Goal: Navigation & Orientation: Find specific page/section

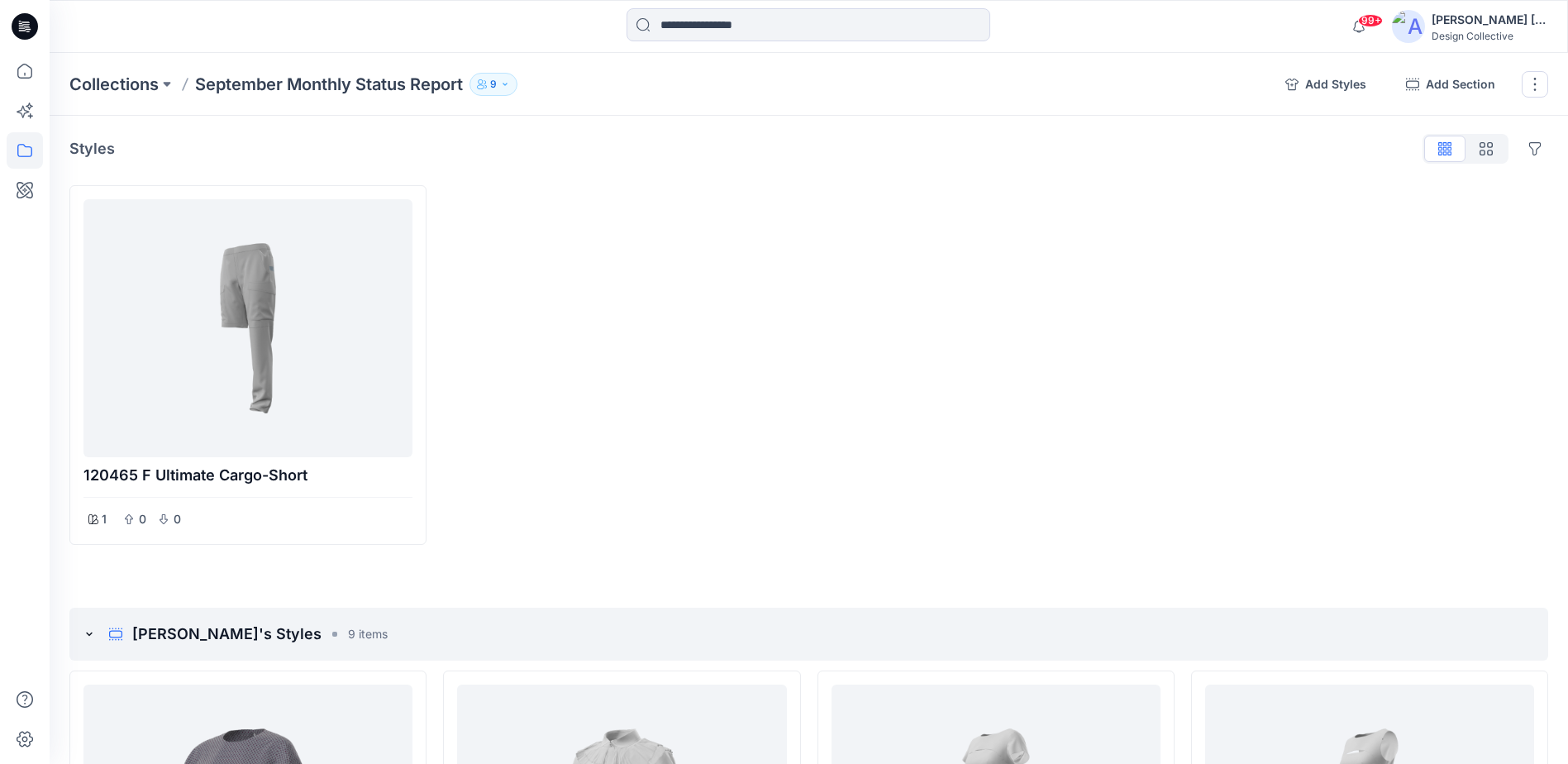
scroll to position [2483, 0]
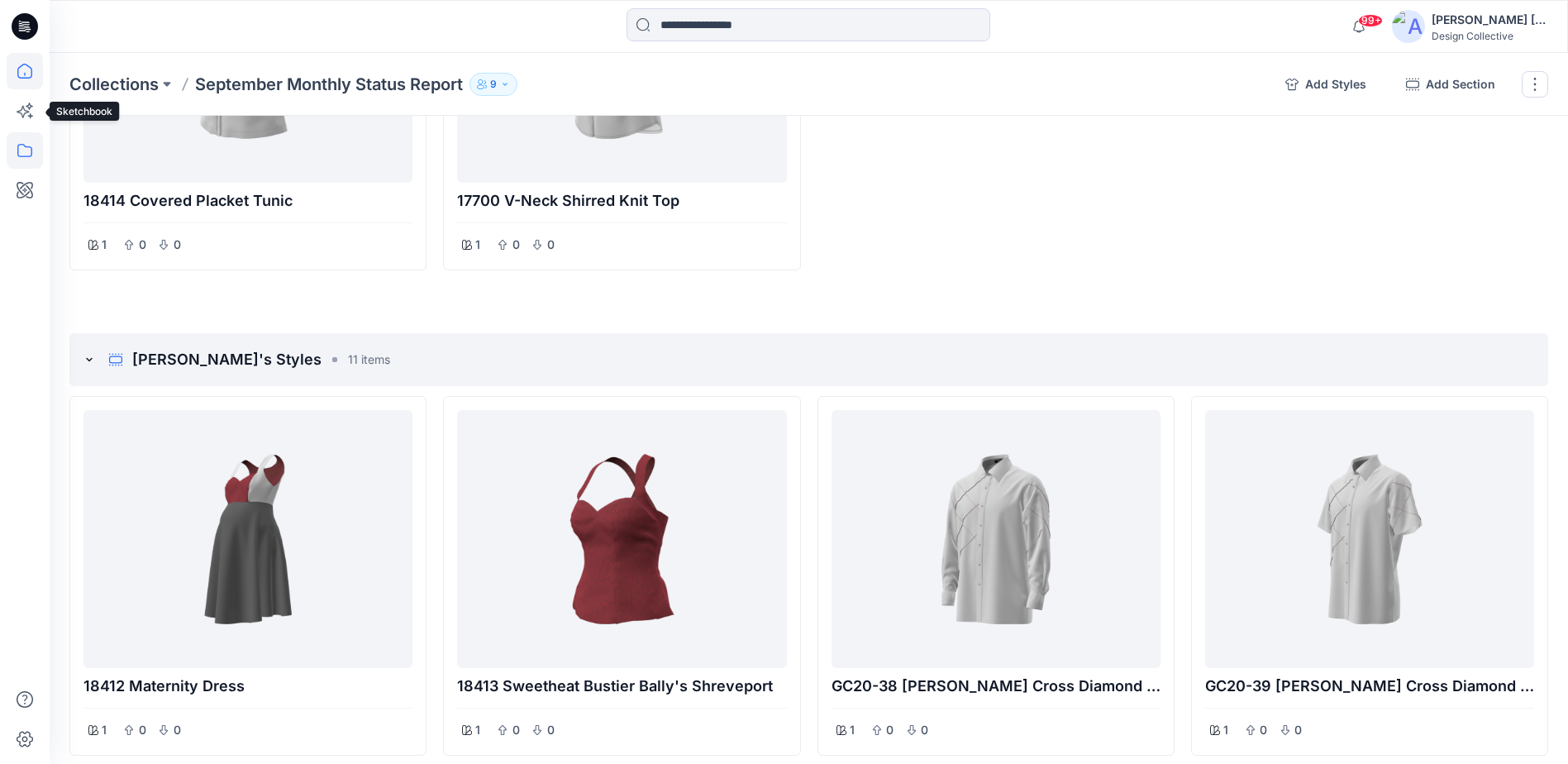
click at [16, 79] on icon at bounding box center [24, 71] width 37 height 37
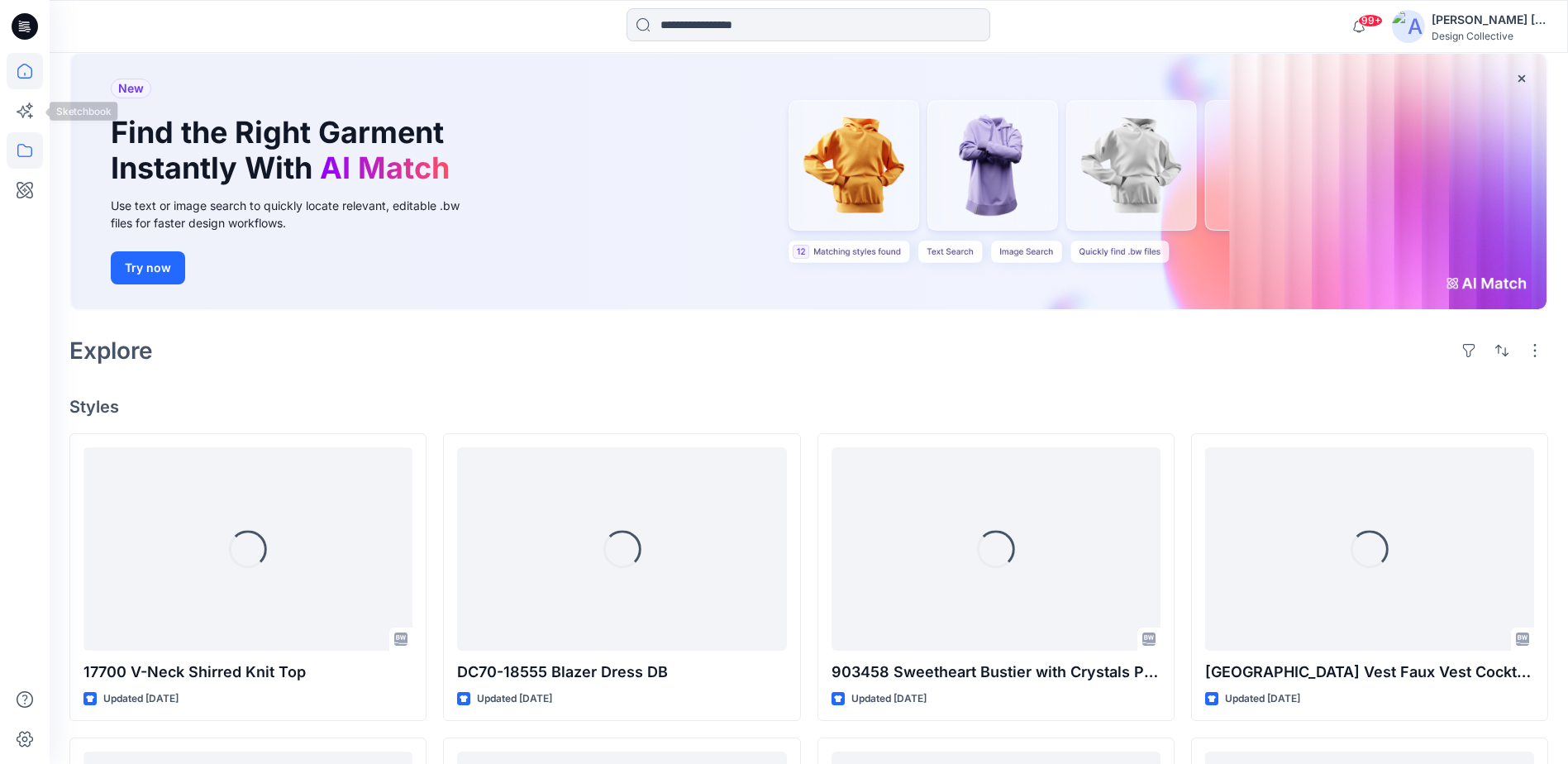
click at [21, 150] on icon at bounding box center [24, 150] width 37 height 37
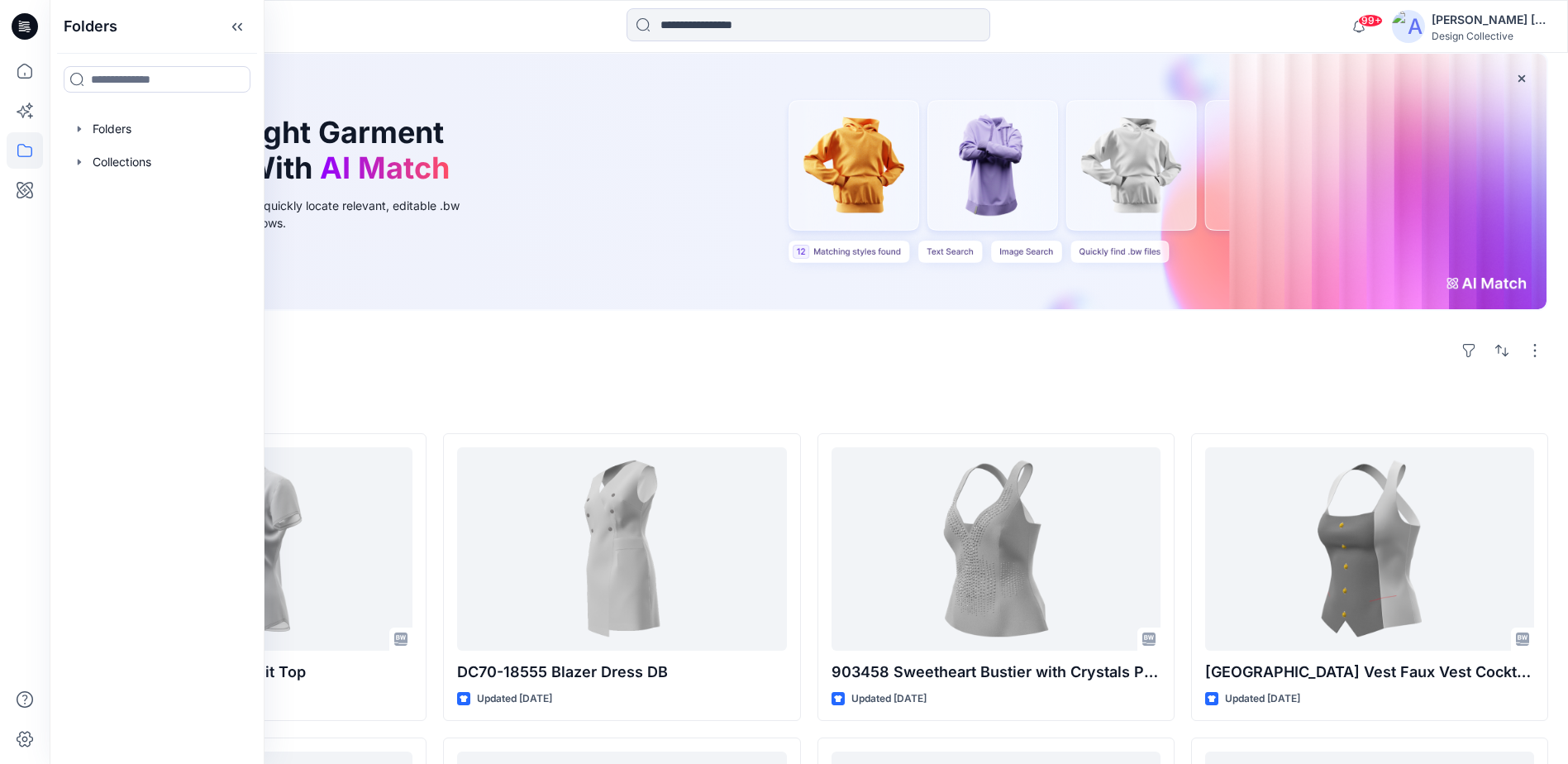
click at [124, 111] on div "Folders Folders Collections" at bounding box center [157, 382] width 215 height 764
click at [124, 130] on div at bounding box center [157, 129] width 188 height 33
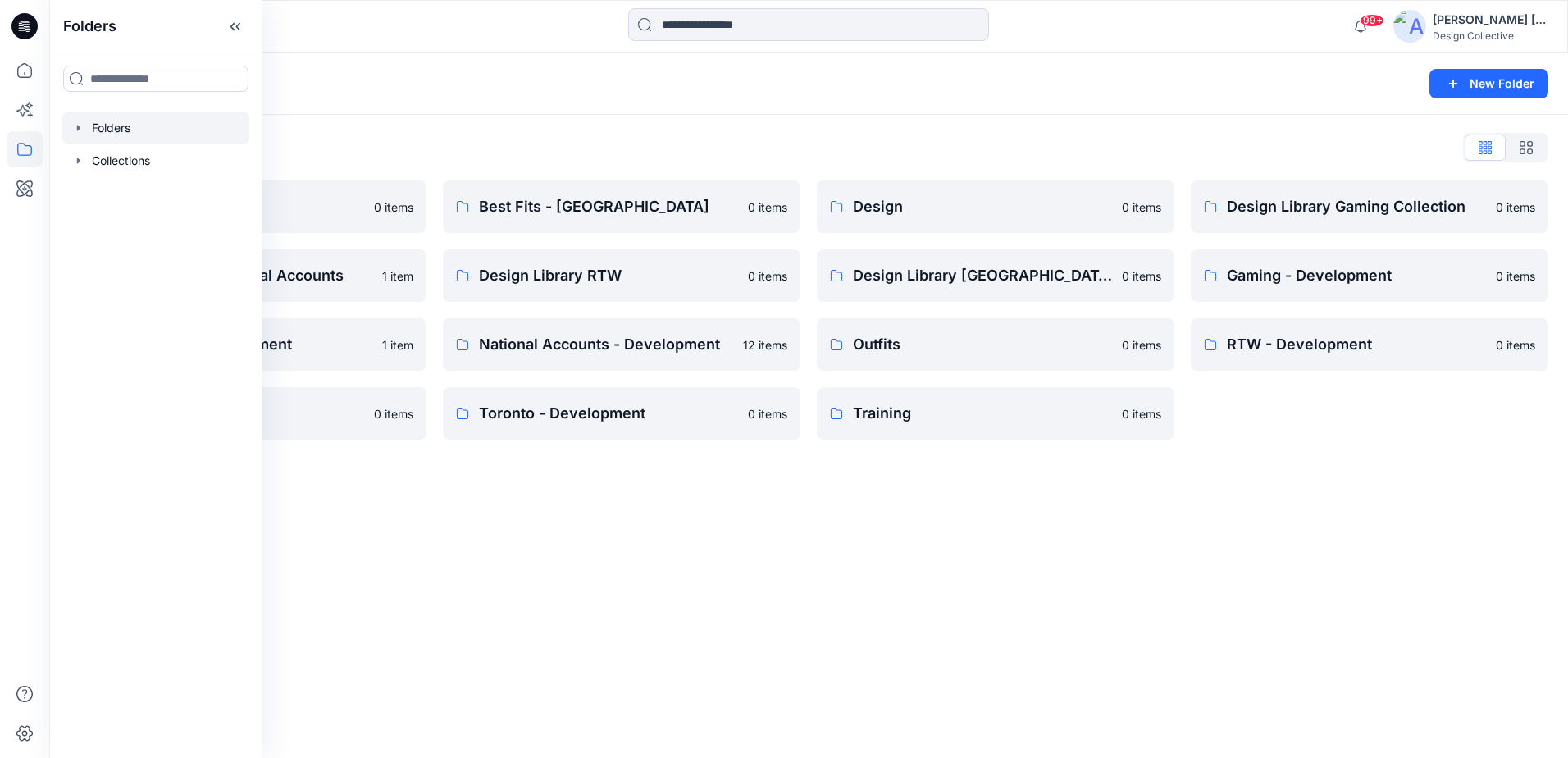
click at [837, 653] on div "Folders New Folder Folders List Best Fits 0 items Design Library National Accou…" at bounding box center [808, 405] width 1518 height 706
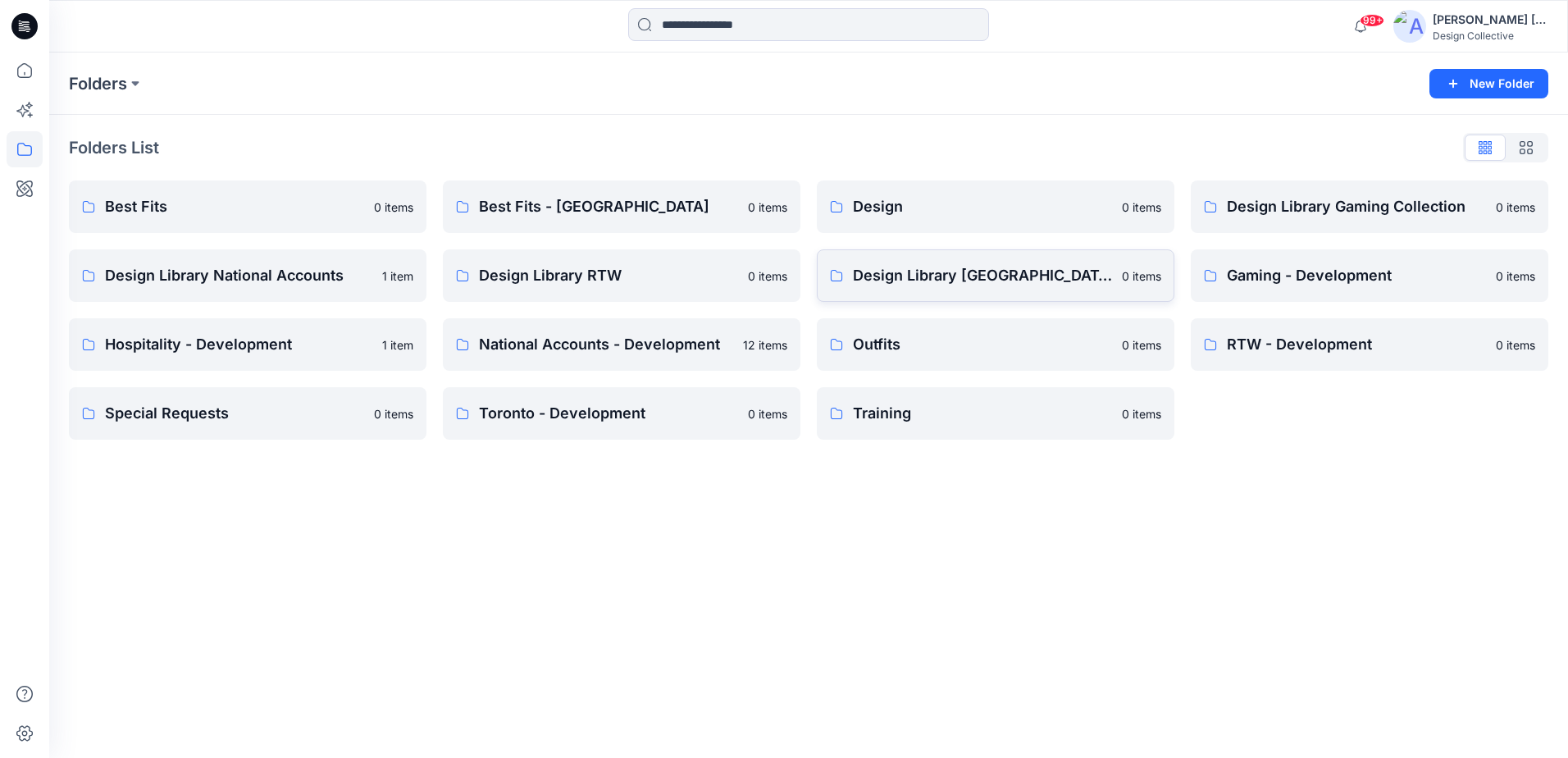
click at [1085, 284] on p "Design Library [GEOGRAPHIC_DATA]" at bounding box center [983, 275] width 259 height 23
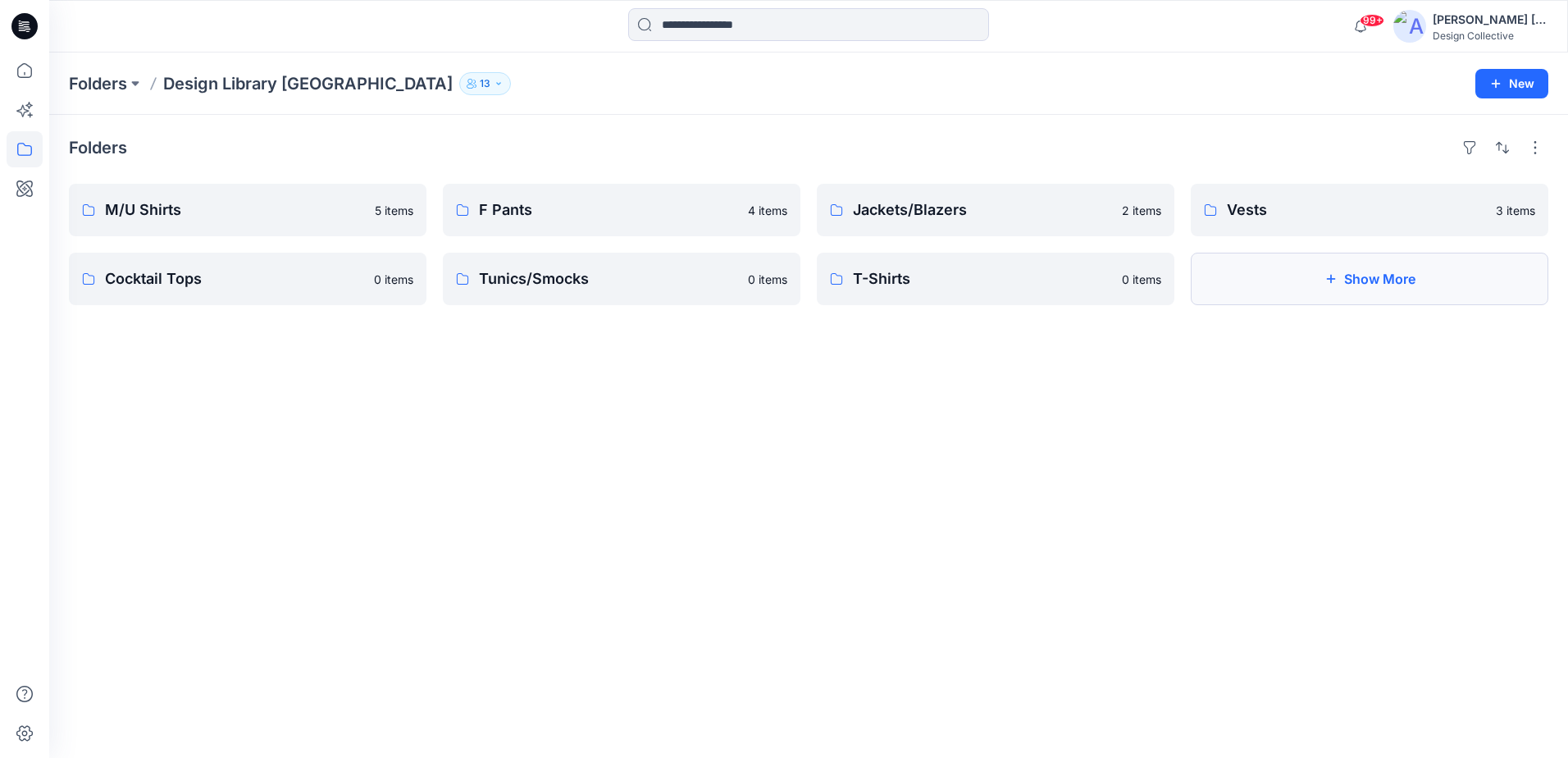
click at [1346, 271] on button "Show More" at bounding box center [1369, 278] width 357 height 52
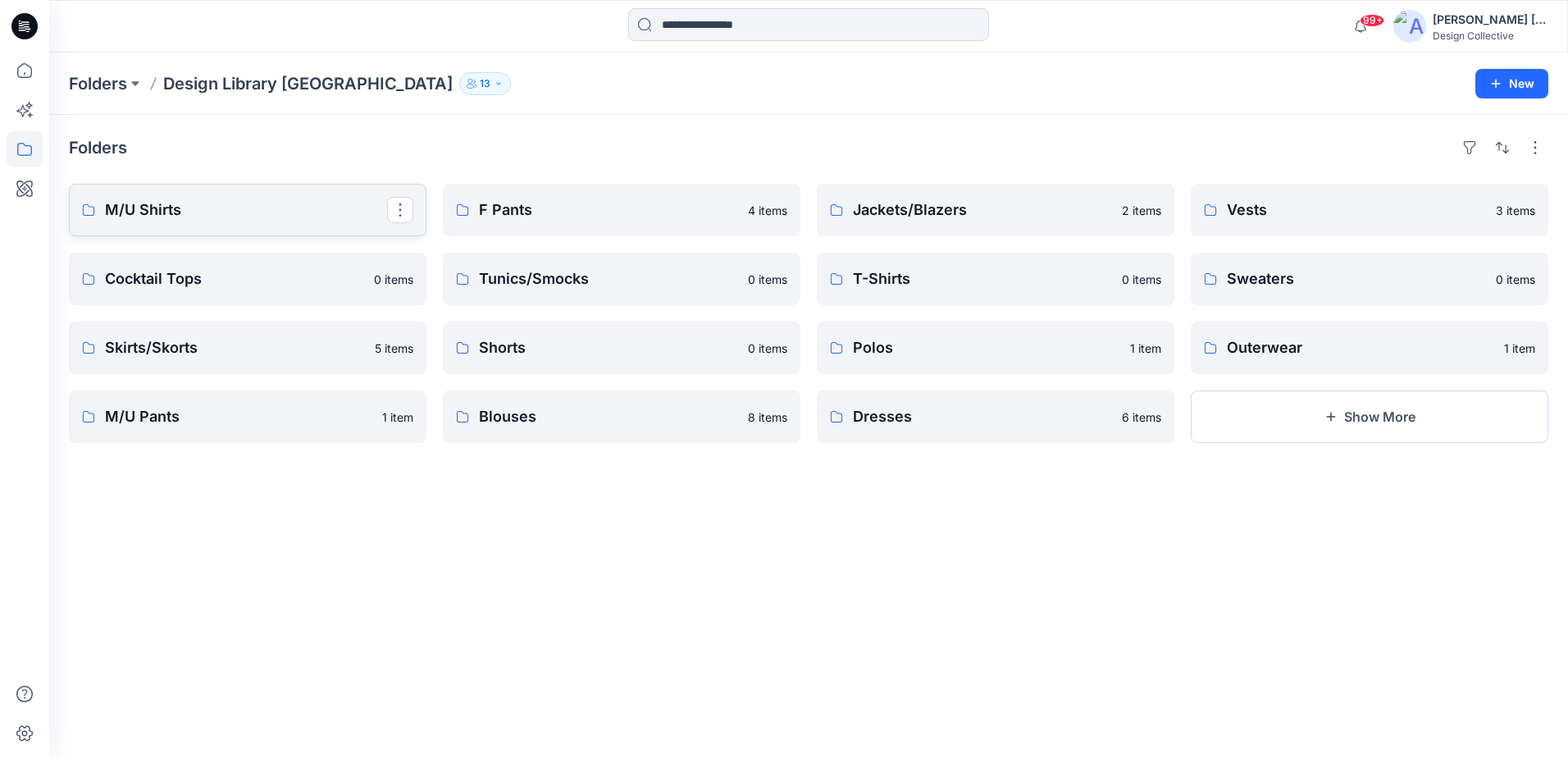
click at [258, 218] on p "M/U Shirts" at bounding box center [245, 210] width 282 height 23
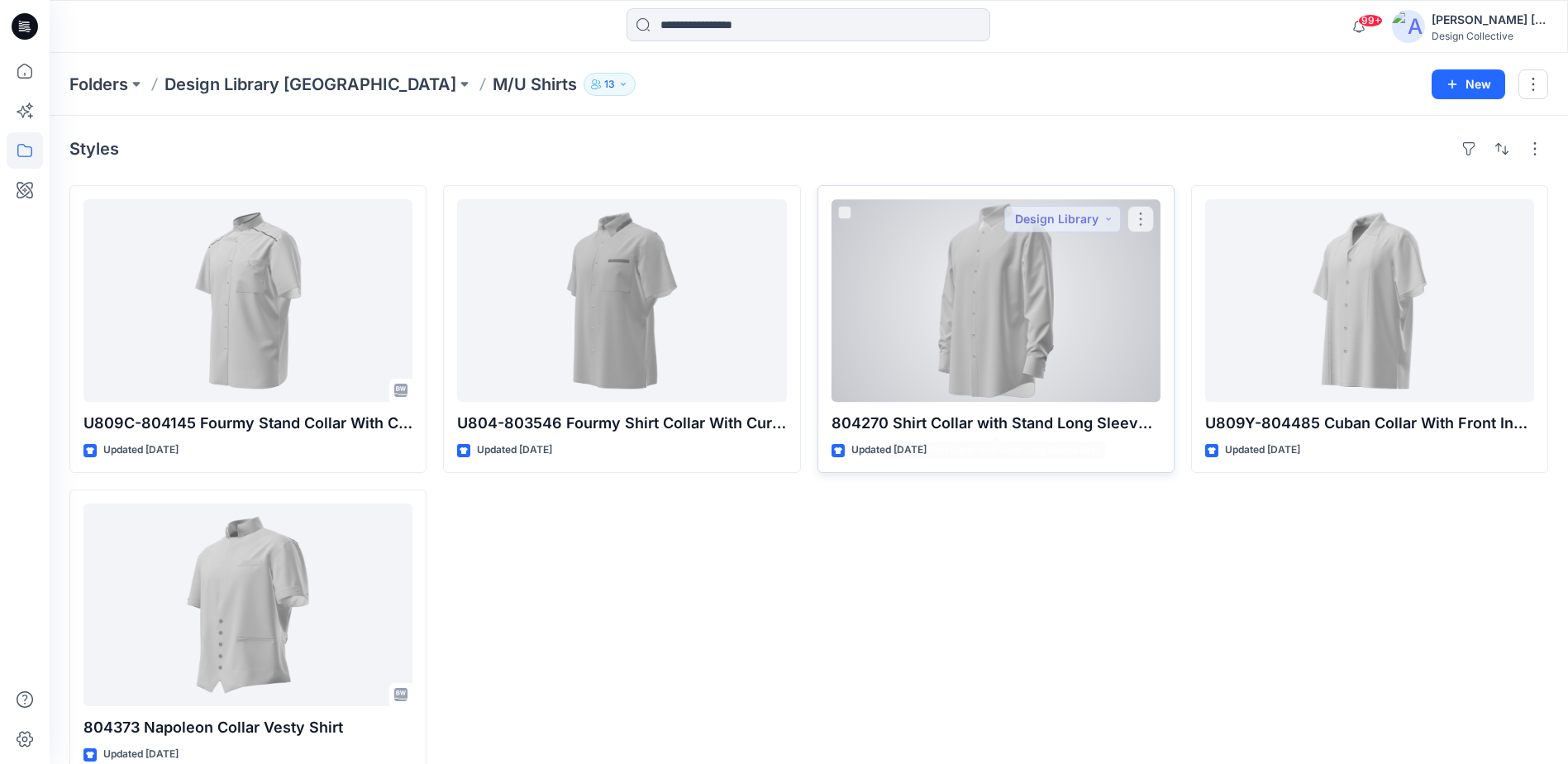
click at [1020, 374] on div at bounding box center [995, 300] width 329 height 202
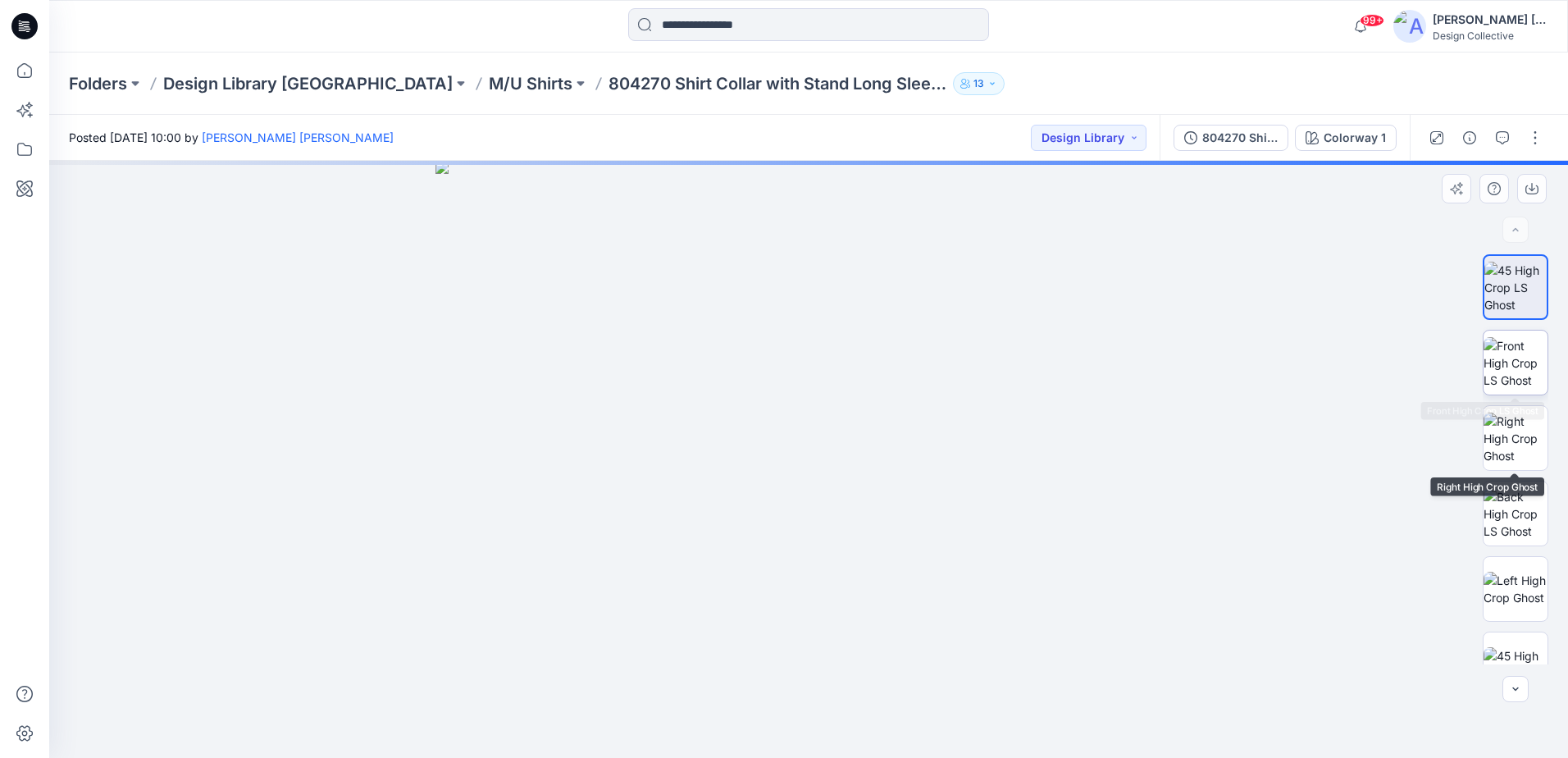
click at [1505, 378] on img at bounding box center [1516, 363] width 64 height 52
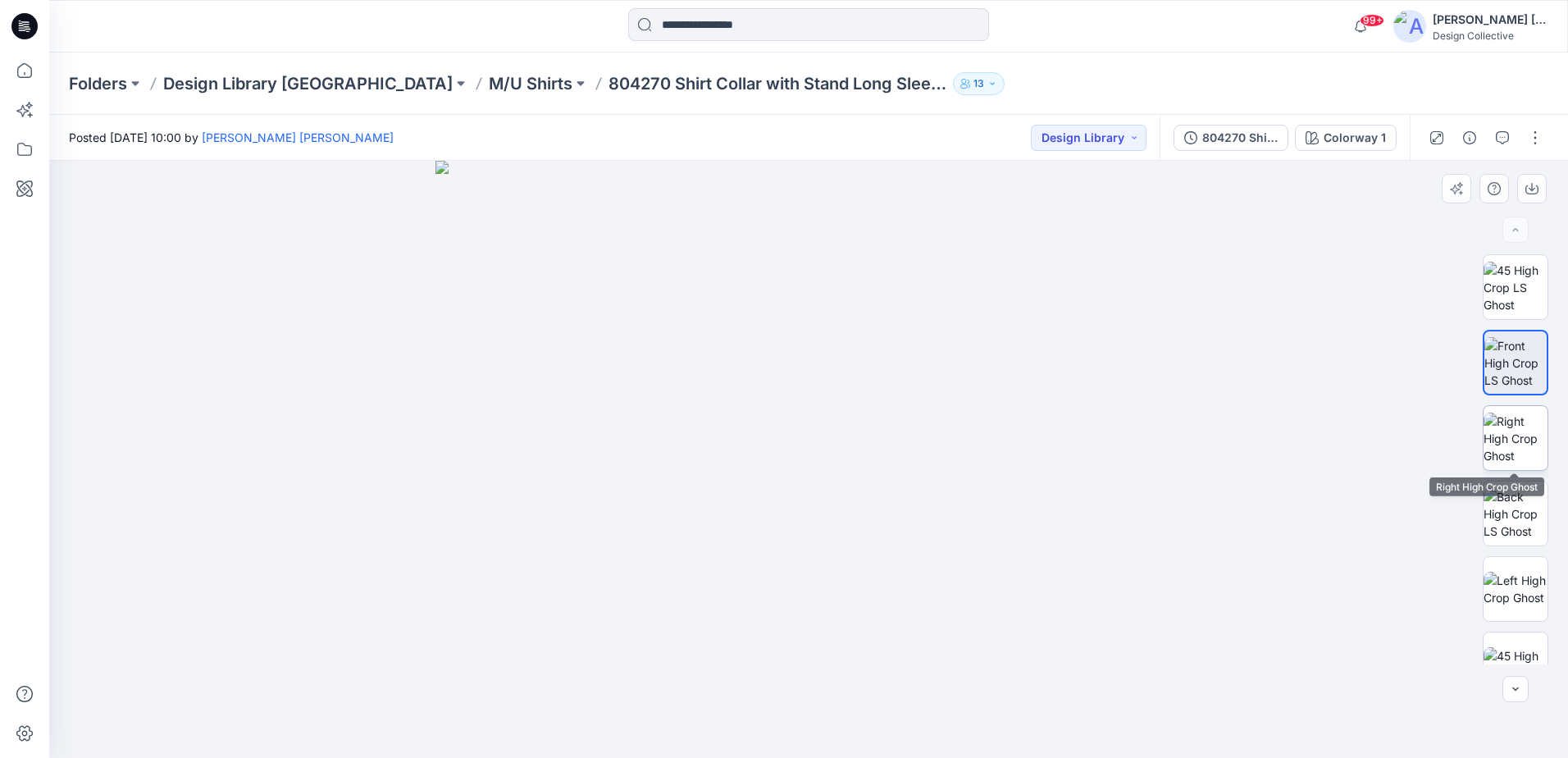
click at [1516, 421] on img at bounding box center [1516, 438] width 64 height 52
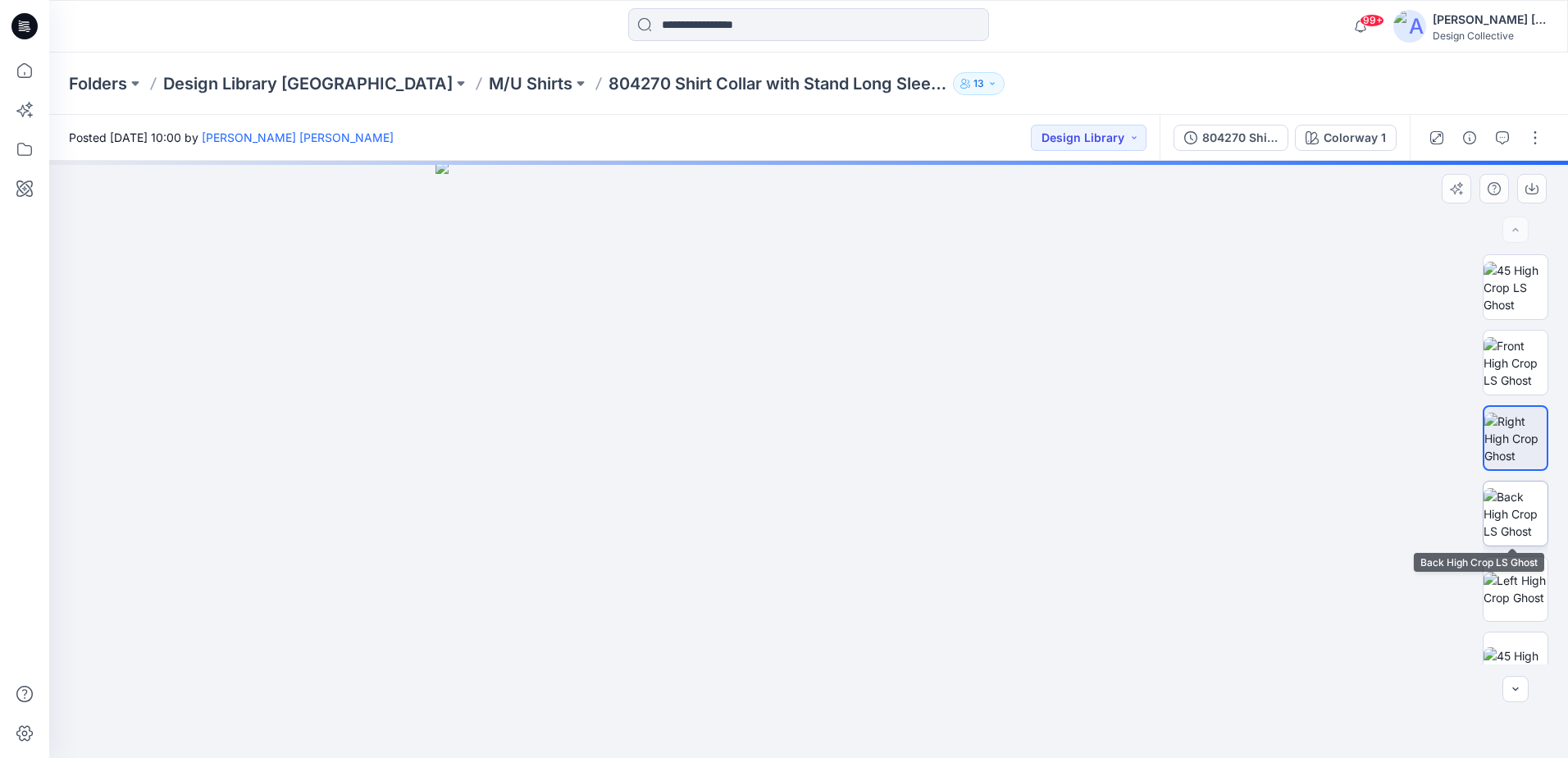
click at [1506, 507] on img at bounding box center [1516, 514] width 64 height 52
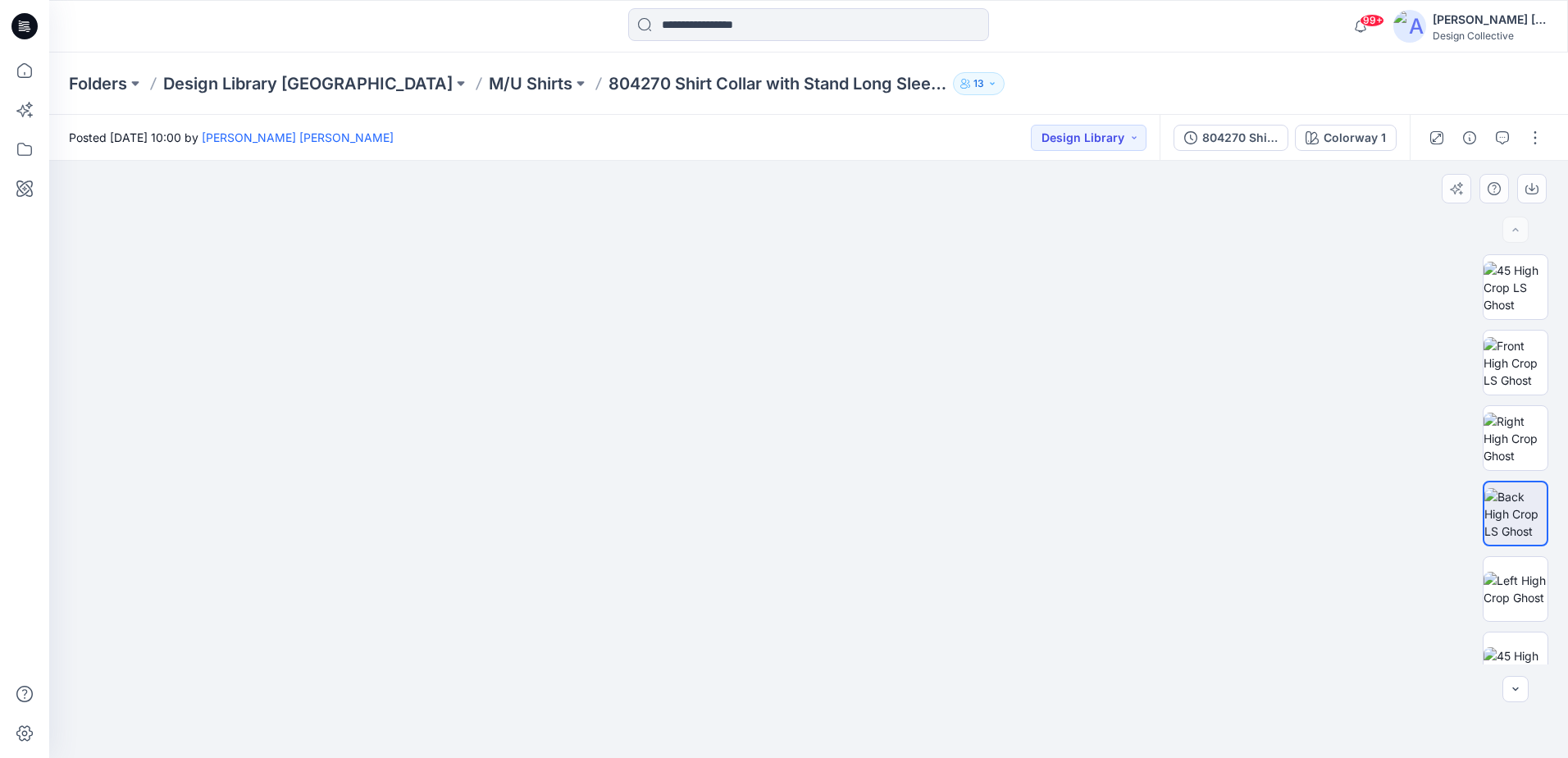
drag, startPoint x: 567, startPoint y: 608, endPoint x: 607, endPoint y: 598, distance: 41.2
click at [607, 598] on img at bounding box center [840, 288] width 1584 height 940
